Goal: Find specific page/section: Find specific page/section

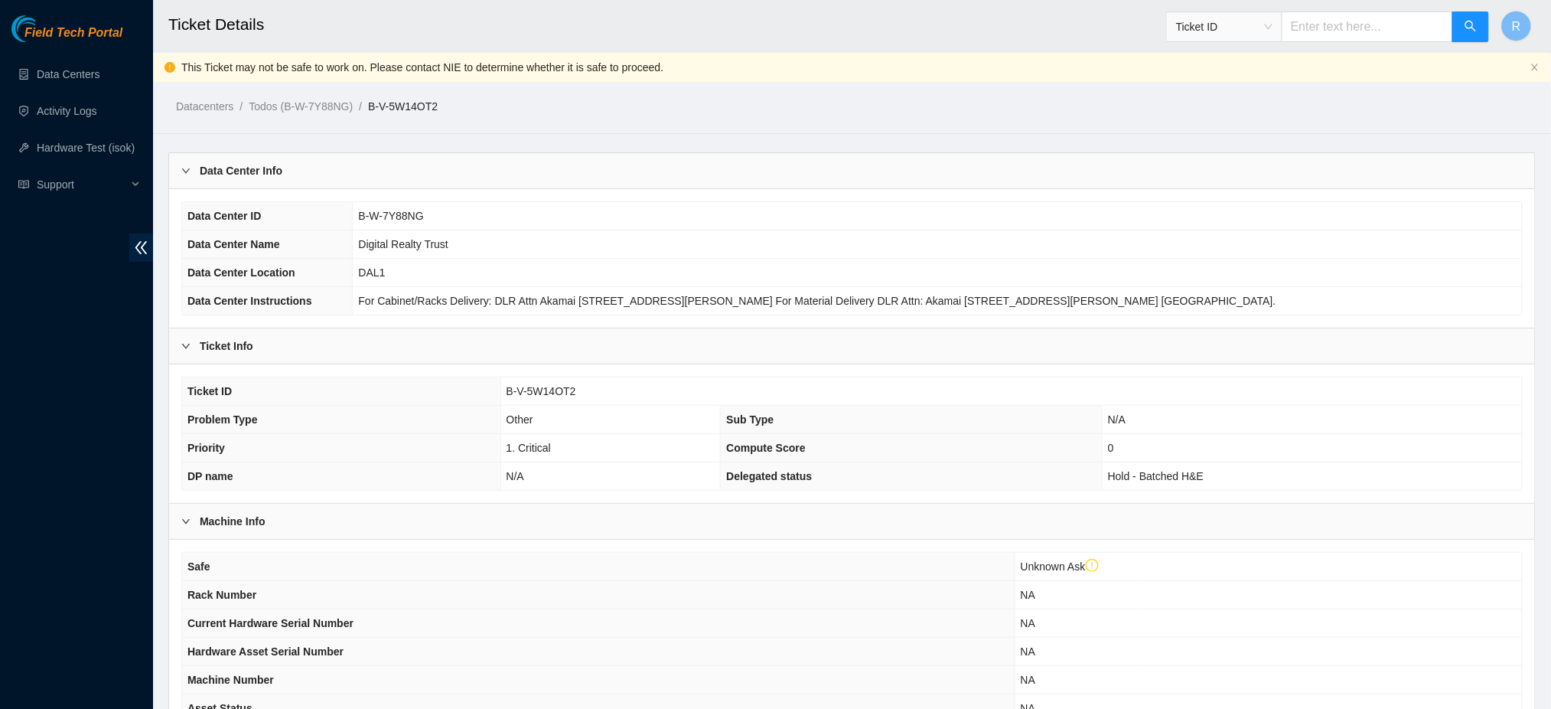
click at [552, 393] on span "B-V-5W14OT2" at bounding box center [542, 391] width 70 height 12
click at [554, 389] on span "B-V-5W14OT2" at bounding box center [542, 391] width 70 height 12
click at [553, 389] on span "B-V-5W14OT2" at bounding box center [542, 391] width 70 height 12
click at [552, 387] on span "B-V-5W14OT2" at bounding box center [542, 391] width 70 height 12
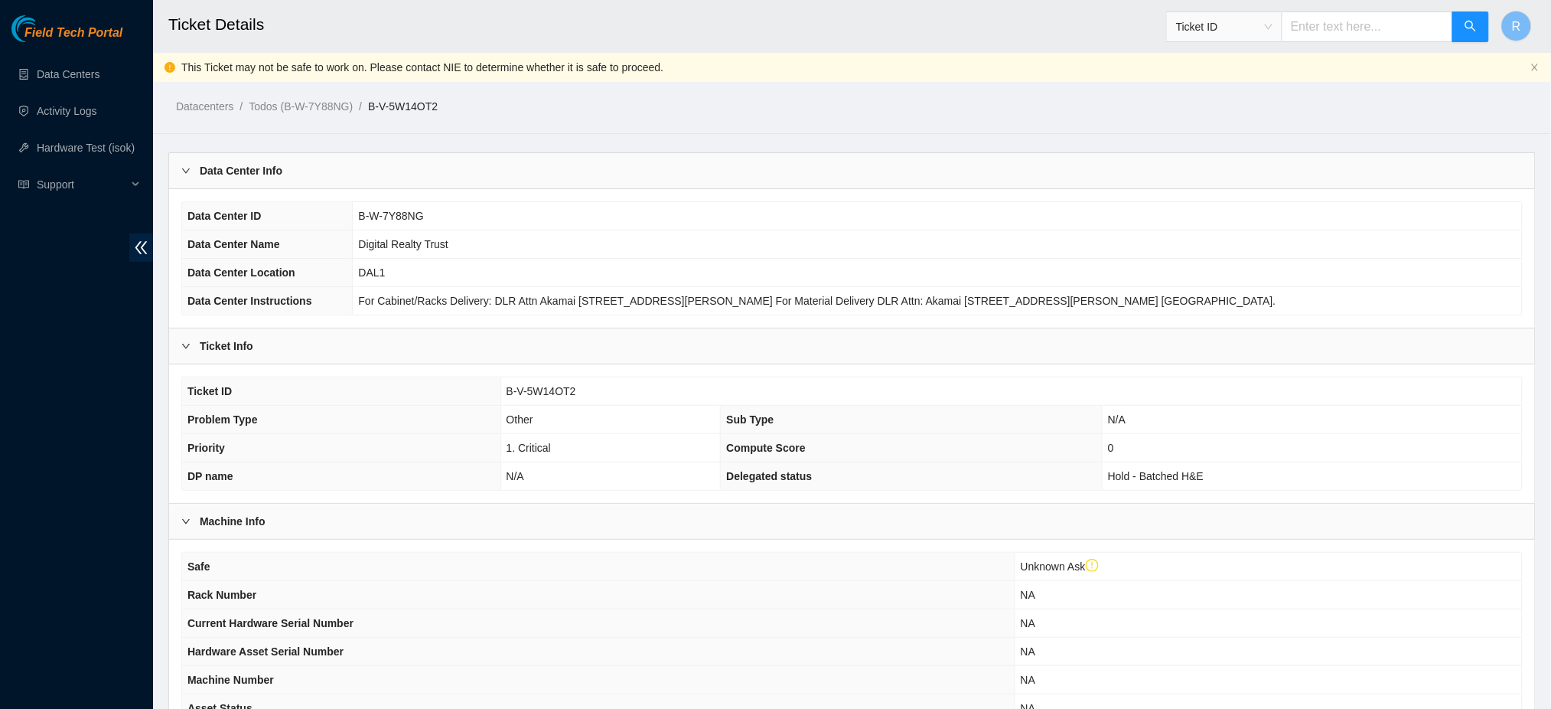
drag, startPoint x: 546, startPoint y: 386, endPoint x: 529, endPoint y: 390, distance: 17.3
click at [529, 390] on span "B-V-5W14OT2" at bounding box center [542, 391] width 70 height 12
click at [528, 390] on span "B-V-5W14OT2" at bounding box center [542, 391] width 70 height 12
copy span "B-V-5W14OT2"
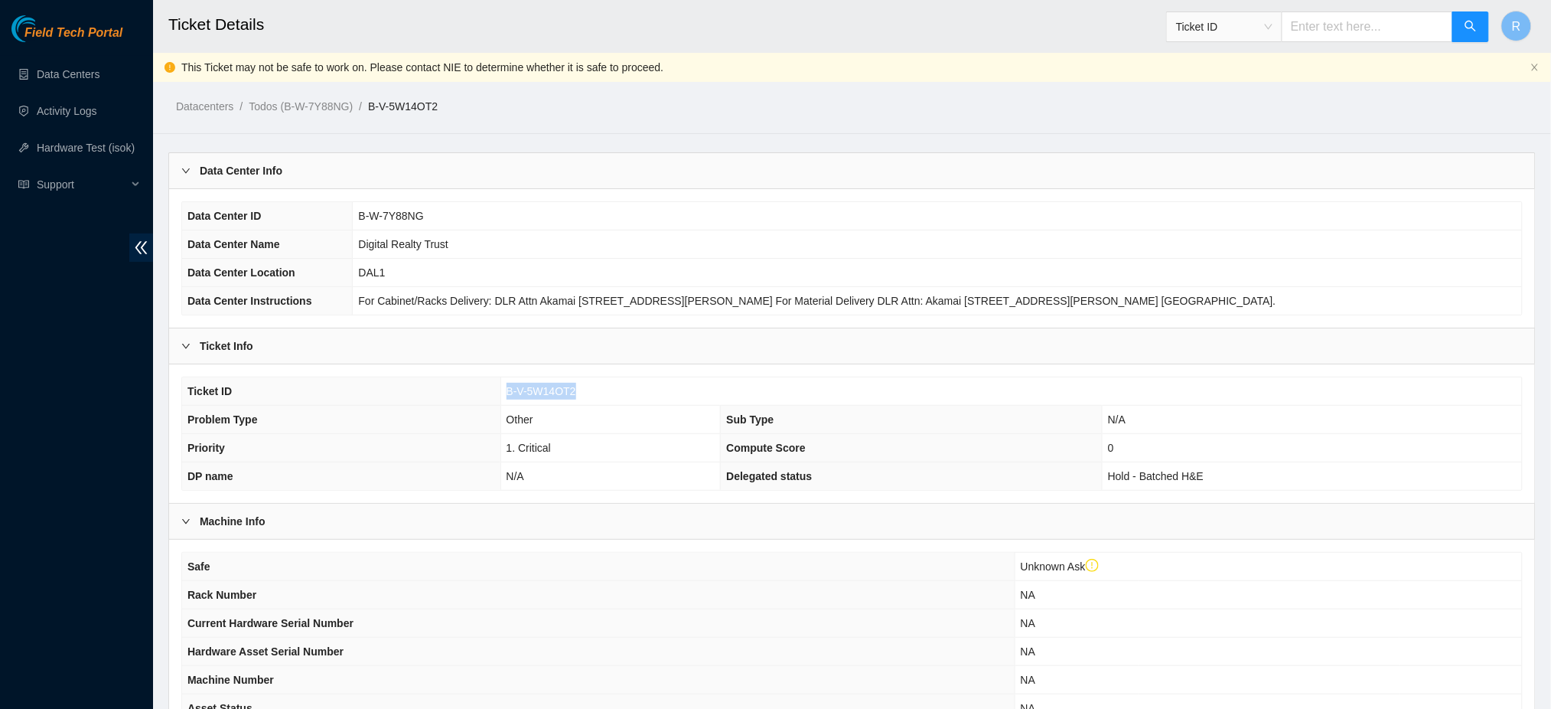
click at [529, 385] on span "B-V-5W14OT2" at bounding box center [542, 391] width 70 height 12
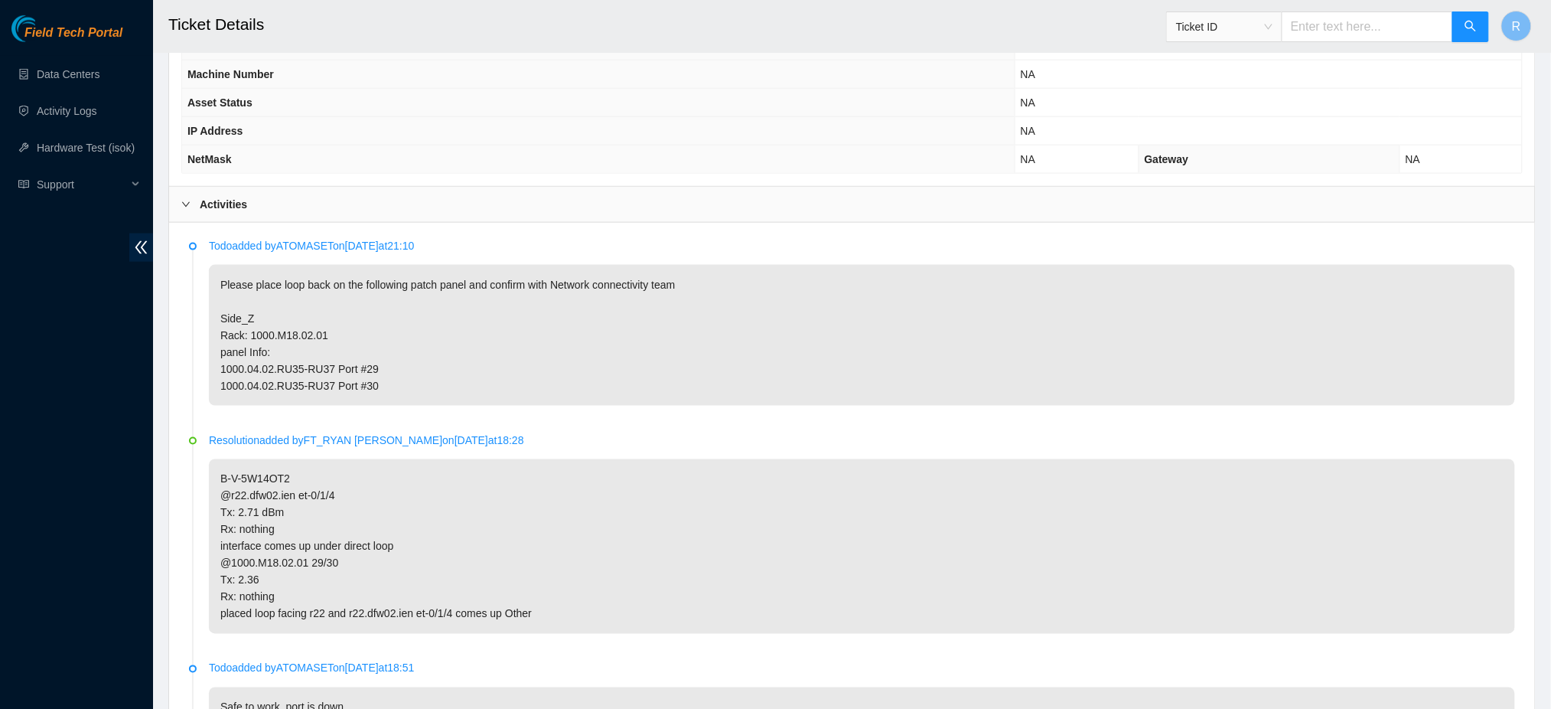
scroll to position [612, 0]
